Goal: Transaction & Acquisition: Book appointment/travel/reservation

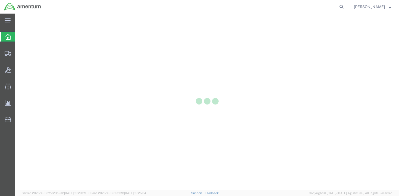
click at [153, 58] on div at bounding box center [206, 102] width 383 height 177
click at [5, 55] on icon at bounding box center [8, 53] width 7 height 5
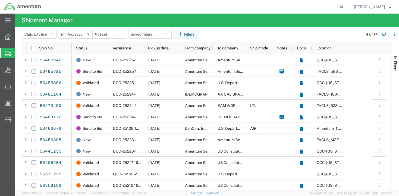
click at [0, 0] on span "Create Shipment" at bounding box center [0, 0] width 0 height 0
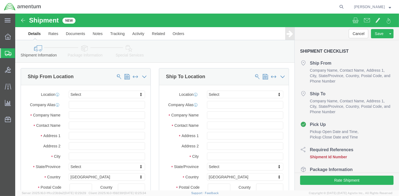
select select
click input "text"
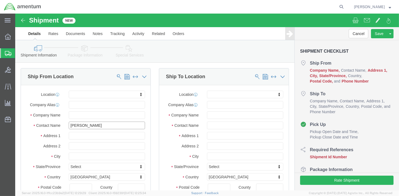
type input "[PERSON_NAME]"
type input "141 [PERSON_NAME]"
select select
click input "text"
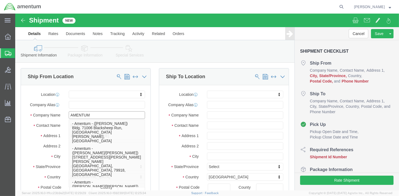
type input "AMENTUM"
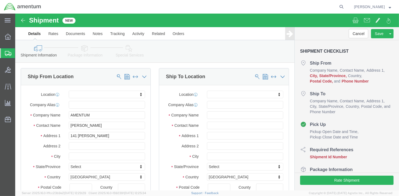
click div "Location My Profile Location [PHONE_NUMBER] [PHONE_NUMBER] [PHONE_NUMBER] [PHON…"
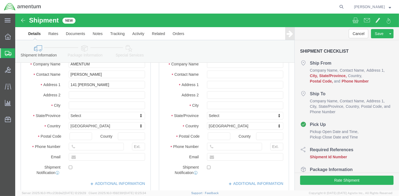
scroll to position [54, 0]
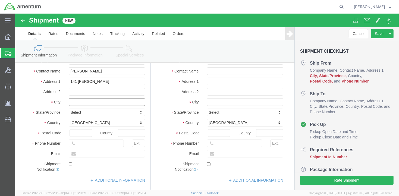
click input "text"
type input "s"
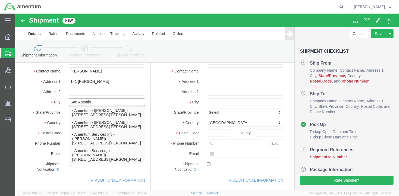
type input "San Antonio"
click div "Location My Profile Location [PHONE_NUMBER] [PHONE_NUMBER] [PHONE_NUMBER] [PHON…"
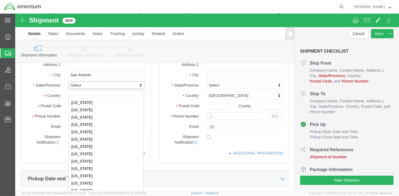
scroll to position [281, 0]
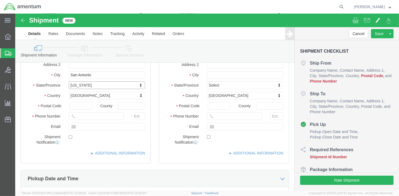
select select
select select "[GEOGRAPHIC_DATA]"
click div "Ship From Location Location My Profile Location [PHONE_NUMBER] [PHONE_NUMBER] […"
click input "text"
type input "78253"
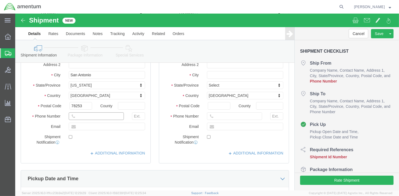
select select
click input "text"
type input "2107923195"
click div "Ship From Location Location My Profile Location [PHONE_NUMBER] [PHONE_NUMBER] […"
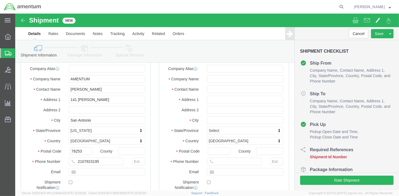
scroll to position [0, 0]
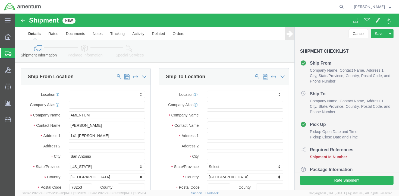
click input "text"
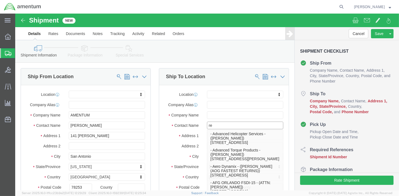
type input "r"
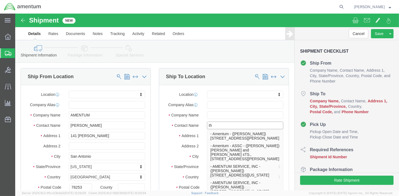
type input "t"
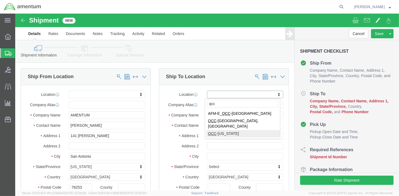
type input "qcc"
select select "42668"
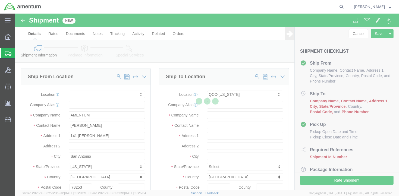
type input "[STREET_ADDRESS]"
type input "c/[PERSON_NAME] International"
type input "75038"
type input "[PHONE_NUMBER]"
type input "[PERSON_NAME][EMAIL_ADDRESS][PERSON_NAME][DOMAIN_NAME]"
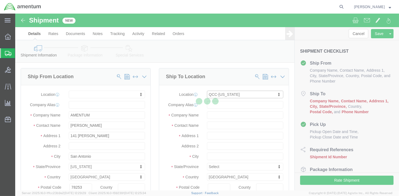
checkbox input "true"
type input "Amentum Services, Inc"
type input "[PERSON_NAME]"
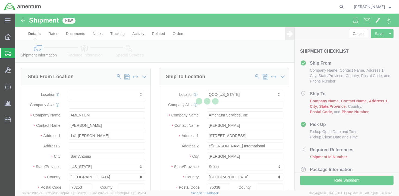
select select "[GEOGRAPHIC_DATA]"
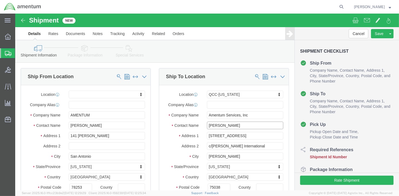
click input "[PERSON_NAME]"
drag, startPoint x: 227, startPoint y: 111, endPoint x: 167, endPoint y: 111, distance: 60.0
click div "Contact Name [PERSON_NAME]"
paste input "[PERSON_NAME]"
type input "[PERSON_NAME]"
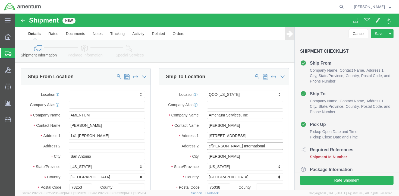
click input "c/[PERSON_NAME] International"
click div "Ship From Location Location My Profile Location [PHONE_NUMBER] [PHONE_NUMBER] […"
click label "Contact Name"
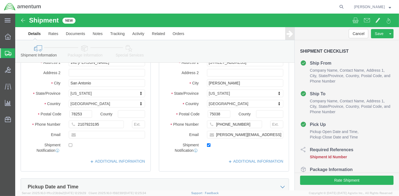
scroll to position [81, 0]
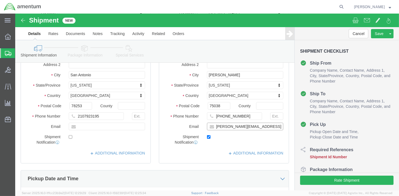
drag, startPoint x: 230, startPoint y: 113, endPoint x: 138, endPoint y: 114, distance: 91.7
click div "Ship To Location Location [GEOGRAPHIC_DATA]-[US_STATE] My Profile Location [PHO…"
checkbox input "false"
drag, startPoint x: 237, startPoint y: 103, endPoint x: 128, endPoint y: 103, distance: 109.4
click div "Ship From Location Location My Profile Location [PHONE_NUMBER] [PHONE_NUMBER] […"
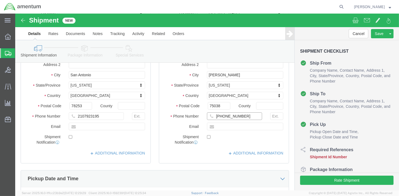
paste input "[PHONE_NUMBER]"
type input "[PHONE_NUMBER]"
click label "Email"
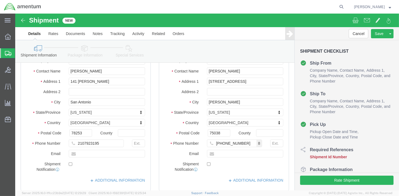
scroll to position [0, 0]
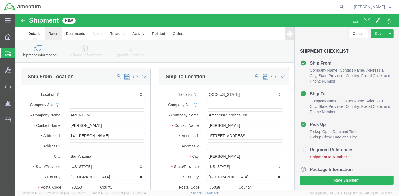
click link "Rates"
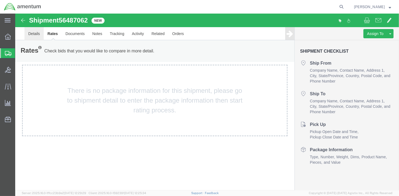
click at [32, 33] on link "Details" at bounding box center [33, 33] width 19 height 13
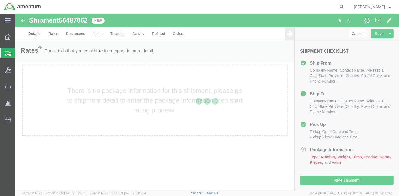
select select "42668"
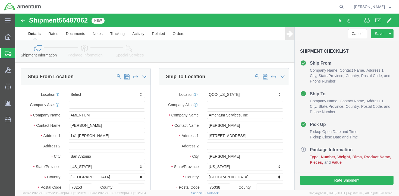
click icon
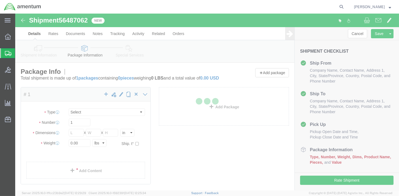
select select "CBOX"
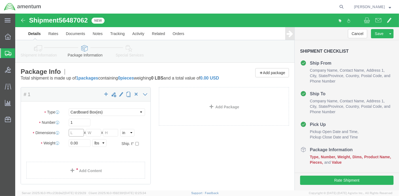
click input "text"
type input "18.5"
type input "14.5"
type input "16.5"
click input "0.00"
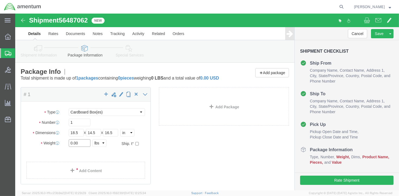
click input "0.00"
type input "15.00"
click div "Package Content # 1 x Package Type Select BCK Boxes Bale(s) Basket(s) Bolt(s) B…"
click span
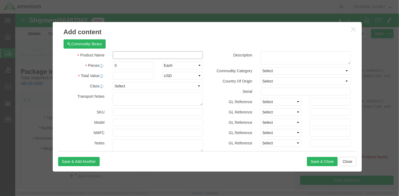
click input "text"
type input "A"
click input "text"
type input "a"
type input "AOR14 TOOL"
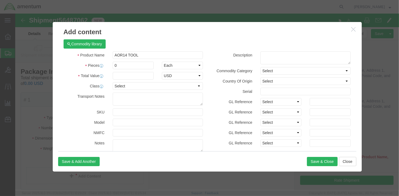
click div "Commodity library"
drag, startPoint x: 103, startPoint y: 52, endPoint x: 70, endPoint y: 50, distance: 33.1
click div "Pieces 0 Select Bag Barrels 100Board Feet Bottle Box Blister Pack Carats Can Ca…"
type input "1"
click input "text"
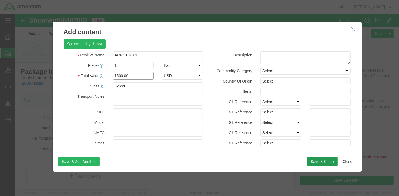
type input "1500.00"
click button "Save & Close"
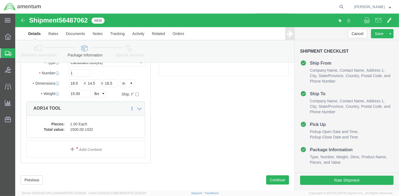
scroll to position [65, 0]
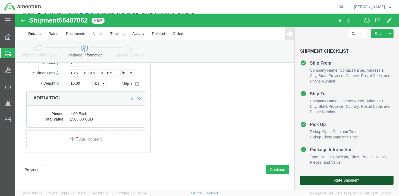
click button "Rate Shipment"
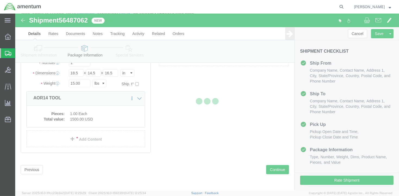
select select "42668"
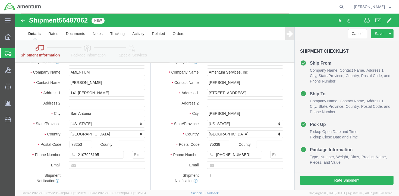
scroll to position [92, 0]
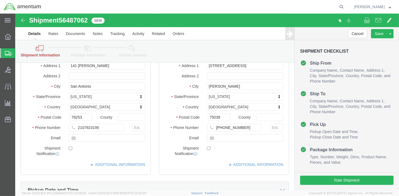
click div "Ship To Location Location QCC-[US_STATE] Select My Profile Location [PHONE_NUMB…"
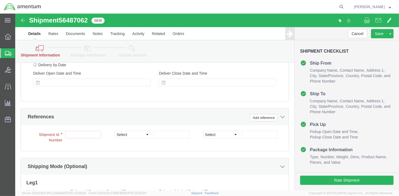
scroll to position [282, 0]
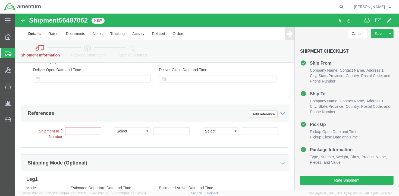
click input "text"
paste input "4857.1.2102.00.00.00.000.FRE"
type input "4857.1.2102.00.00.00.000.FRE"
click input "text"
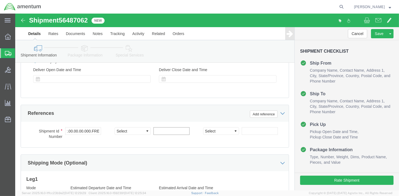
scroll to position [0, 0]
type input "t"
type input "TACLS"
click div "Please fix the following errors Shipment reference Shipment Id Number is requir…"
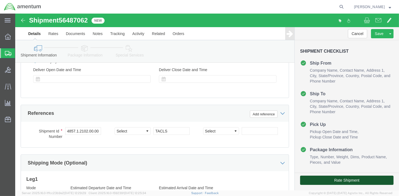
click button "Rate Shipment"
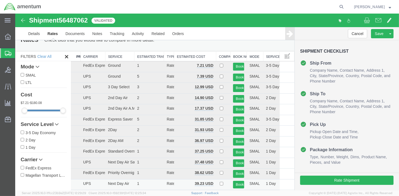
scroll to position [38, 0]
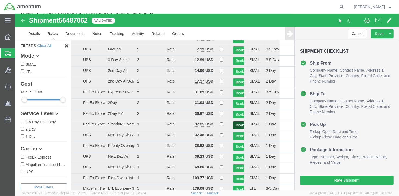
click at [235, 124] on button "Book" at bounding box center [238, 125] width 11 height 8
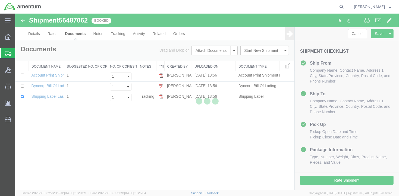
scroll to position [0, 0]
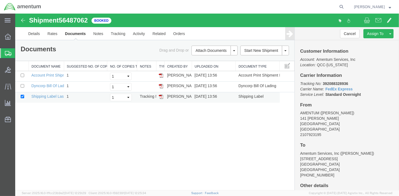
click at [160, 95] on img at bounding box center [160, 96] width 4 height 4
click at [160, 96] on img at bounding box center [160, 96] width 4 height 4
